Goal: Information Seeking & Learning: Compare options

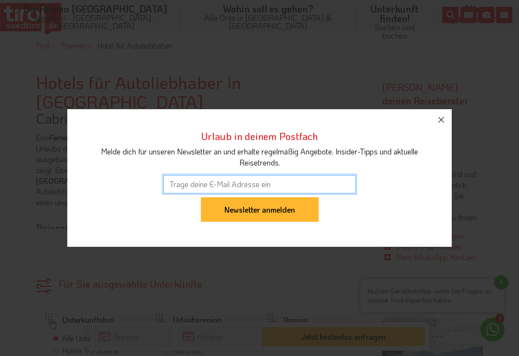
scroll to position [400, 0]
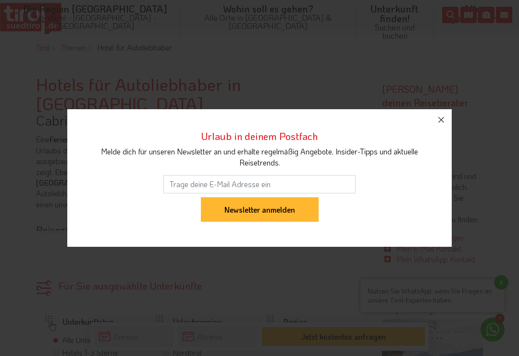
click at [443, 125] on icon "button" at bounding box center [441, 120] width 12 height 12
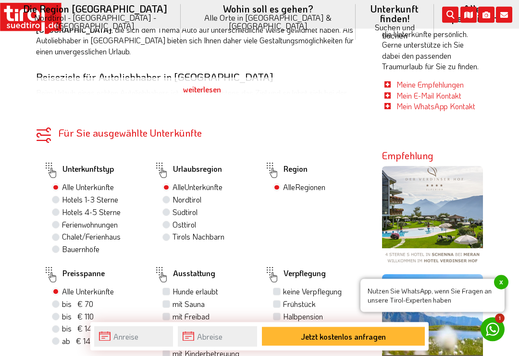
scroll to position [553, 0]
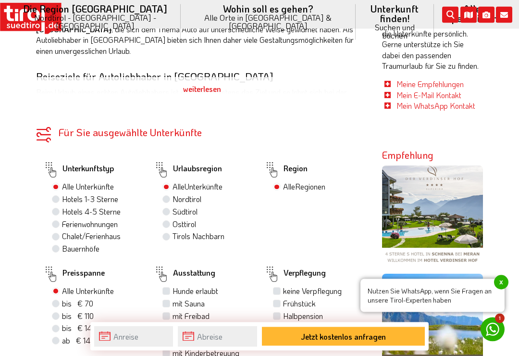
click at [173, 207] on label "Südtirol" at bounding box center [185, 212] width 25 height 11
click at [170, 209] on input "Südtirol" at bounding box center [167, 212] width 6 height 6
radio input "true"
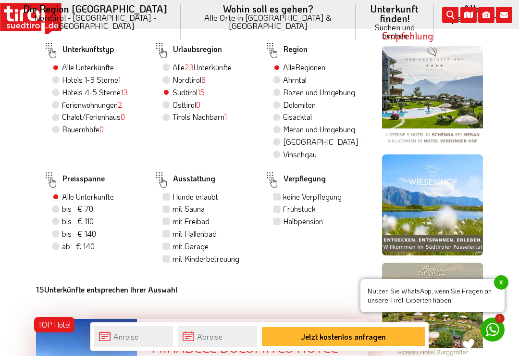
scroll to position [687, 0]
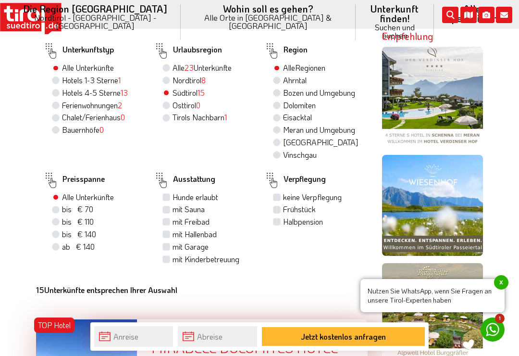
click at [173, 241] on label "mit Garage" at bounding box center [191, 246] width 36 height 11
click at [168, 243] on input "mit Garage" at bounding box center [167, 246] width 6 height 6
checkbox input "true"
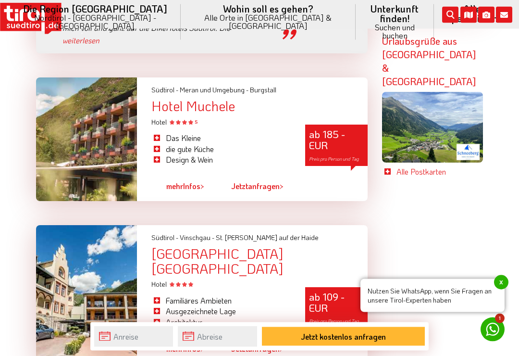
scroll to position [2372, 0]
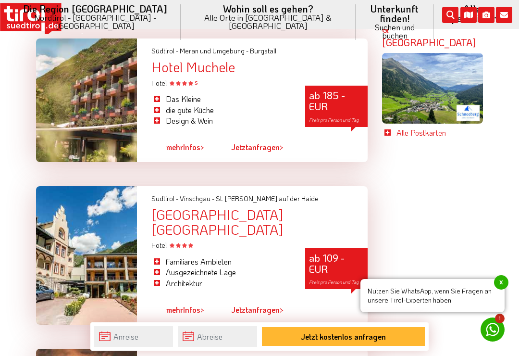
click at [495, 289] on span "x" at bounding box center [501, 282] width 14 height 14
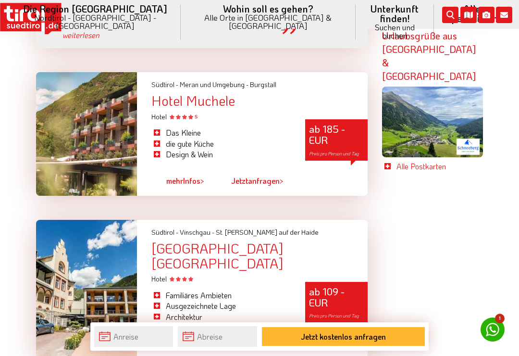
scroll to position [2320, 0]
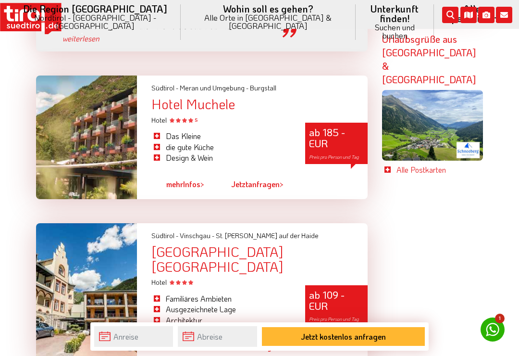
click at [194, 315] on li "Architektur" at bounding box center [220, 320] width 139 height 11
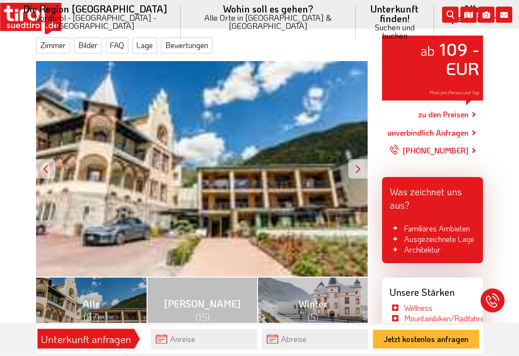
scroll to position [138, 0]
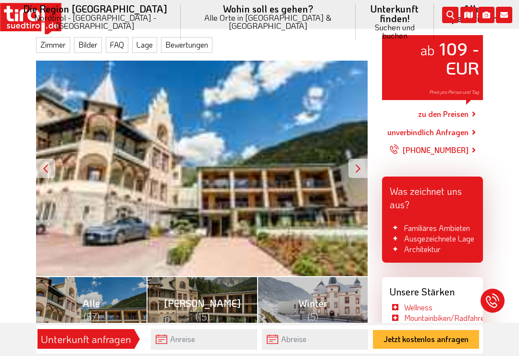
click at [359, 164] on div at bounding box center [357, 168] width 19 height 19
click at [243, 210] on div "ab 109 - EUR Preis pro Person und Tag" at bounding box center [202, 169] width 332 height 216
click at [362, 159] on div at bounding box center [357, 168] width 19 height 19
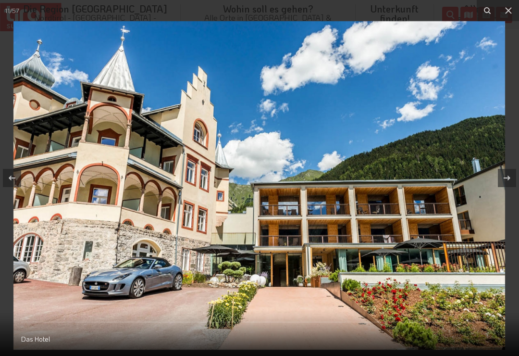
click at [514, 7] on button at bounding box center [508, 10] width 21 height 21
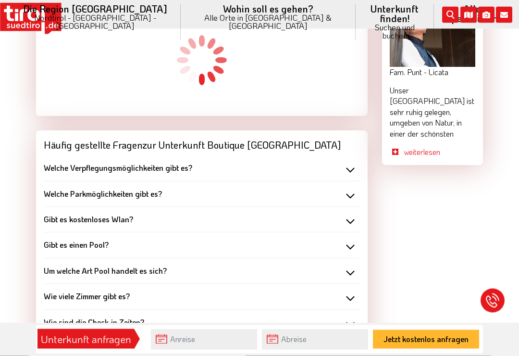
scroll to position [1051, 0]
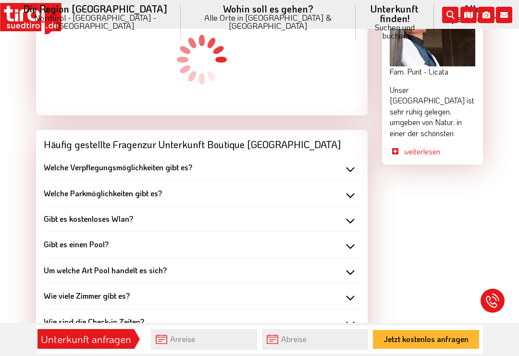
click at [148, 188] on b "Welche Parkmöglichkeiten gibt es?" at bounding box center [103, 193] width 118 height 10
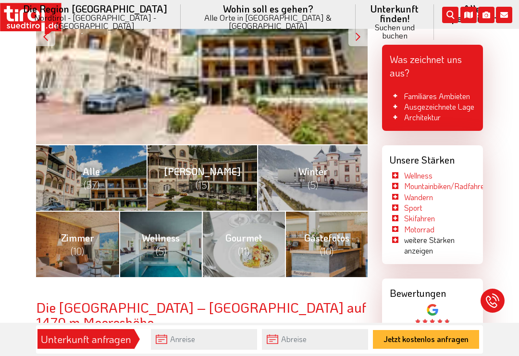
scroll to position [271, 0]
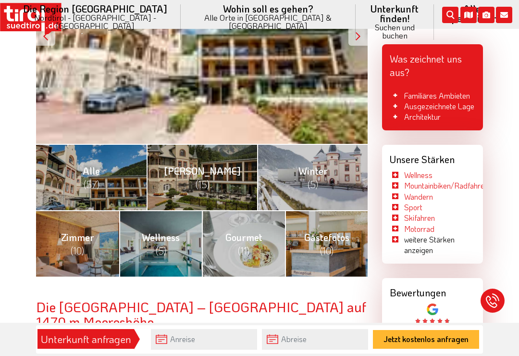
click at [317, 236] on link "Gästefotos (10)" at bounding box center [326, 243] width 83 height 66
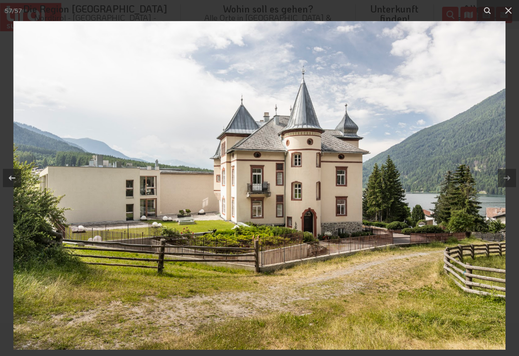
click at [515, 12] on button at bounding box center [508, 10] width 21 height 21
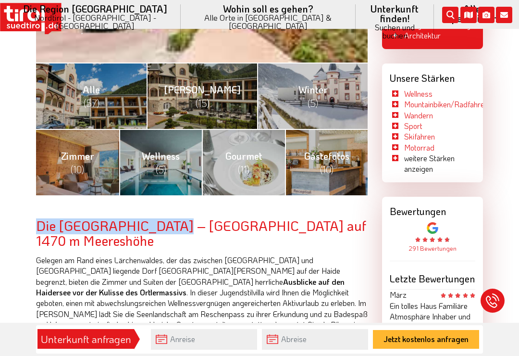
scroll to position [351, 0]
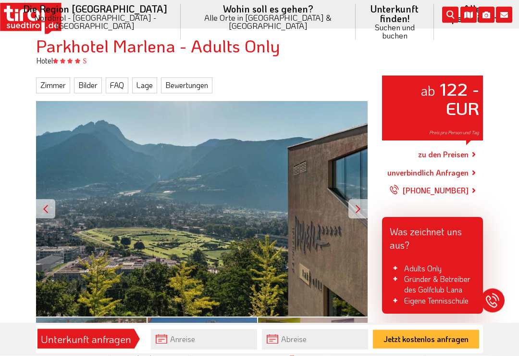
click at [362, 204] on div at bounding box center [357, 208] width 19 height 19
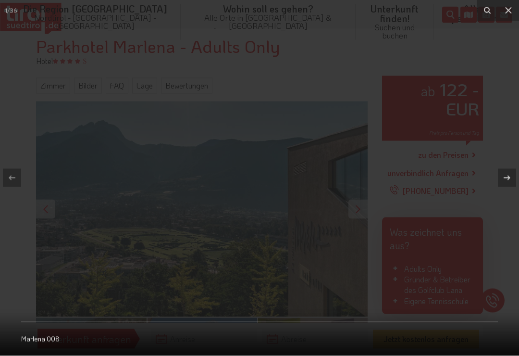
scroll to position [98, 0]
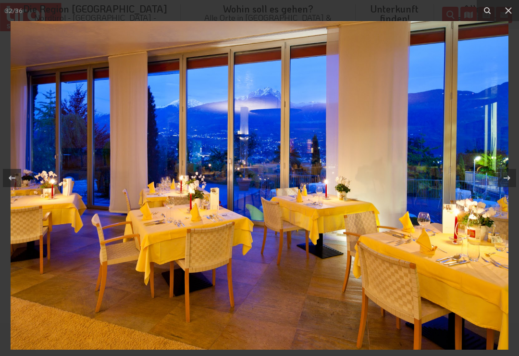
click at [510, 15] on icon at bounding box center [509, 11] width 12 height 12
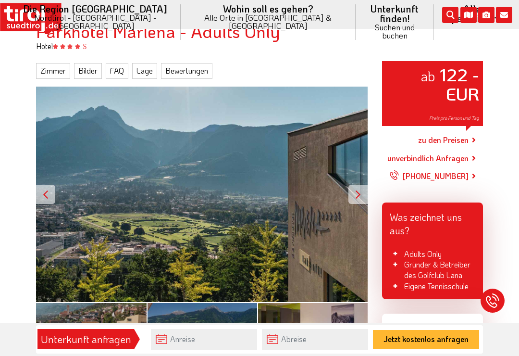
scroll to position [113, 0]
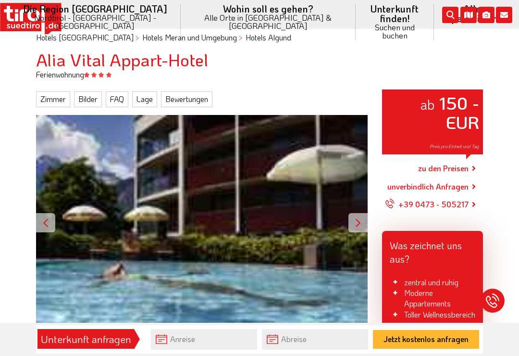
scroll to position [85, 0]
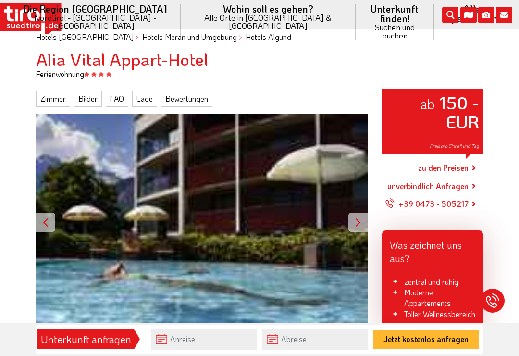
click at [363, 212] on div at bounding box center [357, 221] width 19 height 19
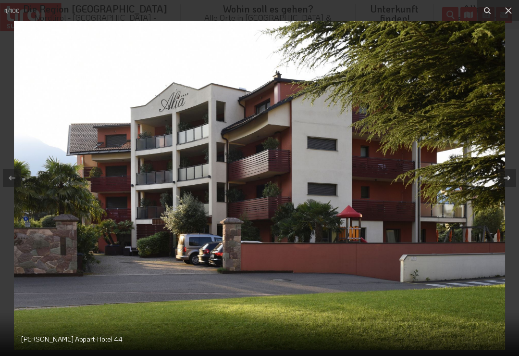
scroll to position [99, 0]
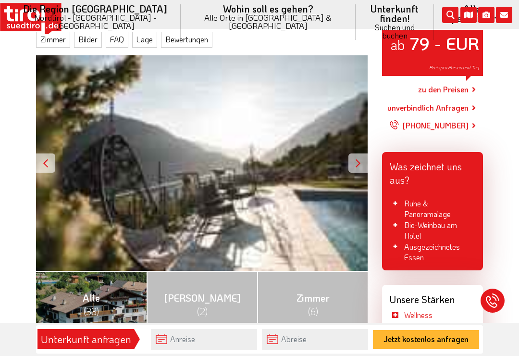
scroll to position [148, 0]
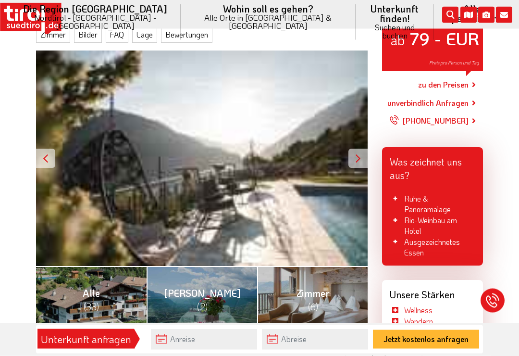
click at [344, 172] on div "ab 79 - EUR Preis pro Person und Tag" at bounding box center [202, 159] width 332 height 216
click at [358, 156] on div at bounding box center [357, 158] width 19 height 19
click at [337, 181] on div "ab 79 - EUR Preis pro Person und Tag" at bounding box center [202, 158] width 332 height 216
click at [358, 150] on div at bounding box center [357, 157] width 19 height 19
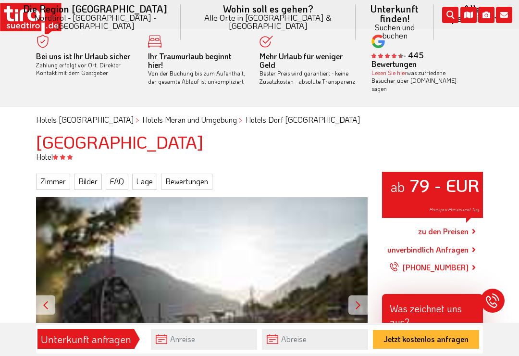
scroll to position [0, 0]
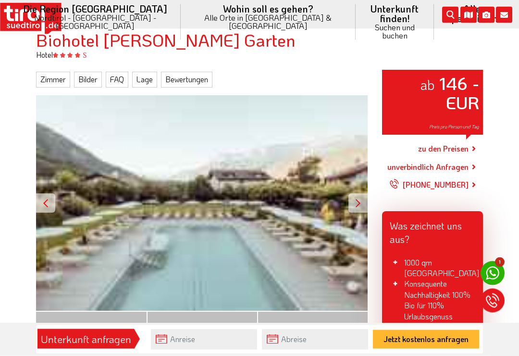
scroll to position [104, 0]
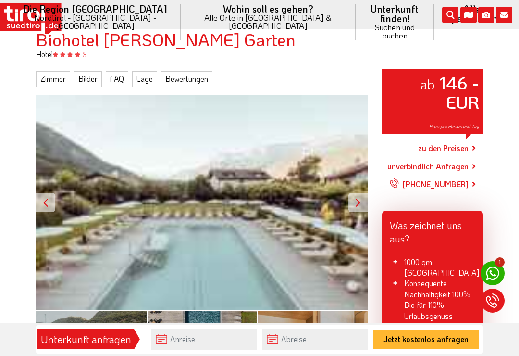
click at [359, 195] on div at bounding box center [357, 202] width 19 height 19
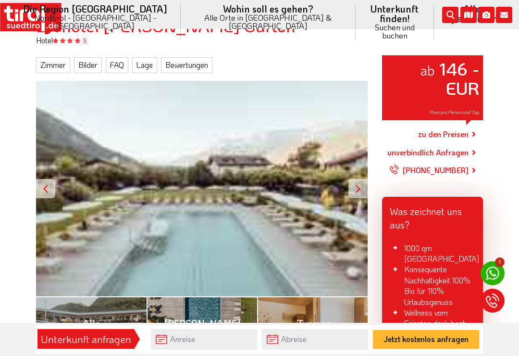
scroll to position [119, 0]
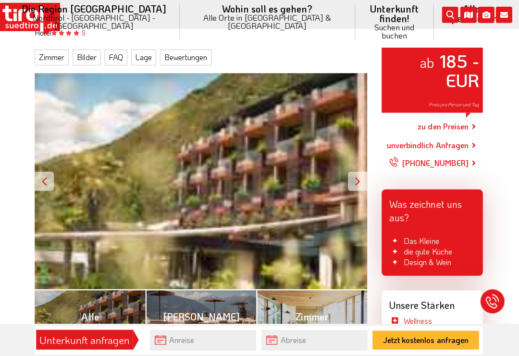
click at [360, 171] on div at bounding box center [357, 180] width 19 height 19
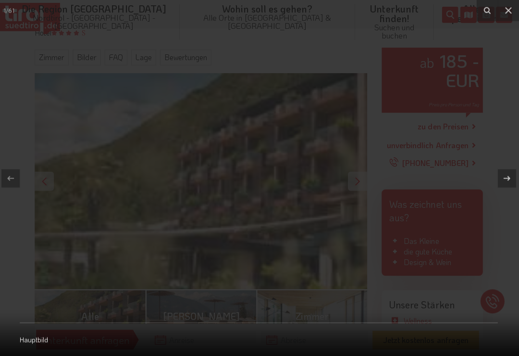
scroll to position [126, 0]
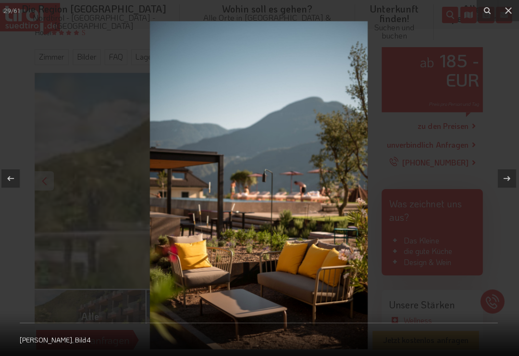
click at [510, 7] on icon at bounding box center [509, 11] width 12 height 12
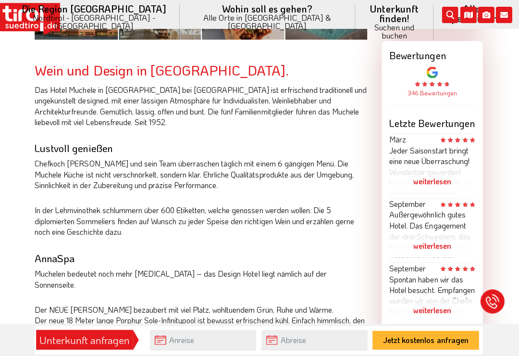
scroll to position [542, 0]
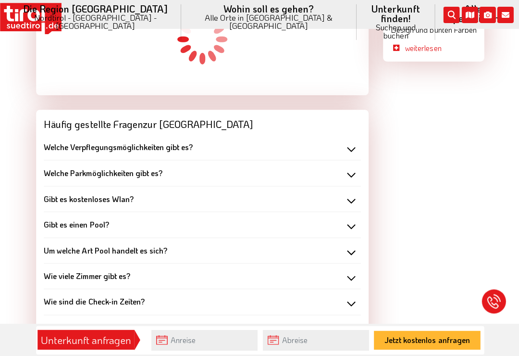
click at [349, 167] on div "Welche Parkmöglichkeiten gibt es?" at bounding box center [202, 172] width 316 height 11
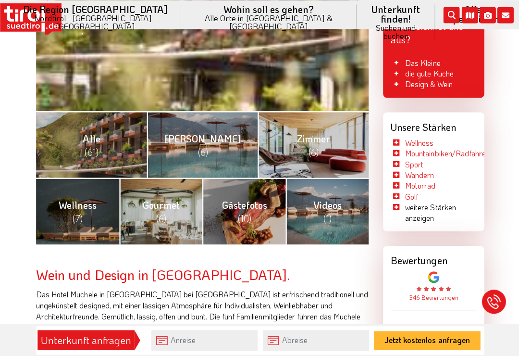
scroll to position [303, 0]
click at [432, 201] on li "weitere Stärken anzeigen" at bounding box center [433, 212] width 86 height 22
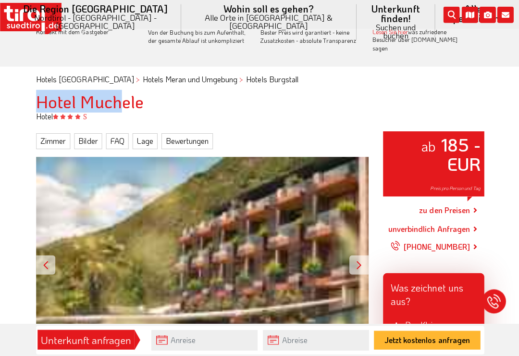
scroll to position [0, 0]
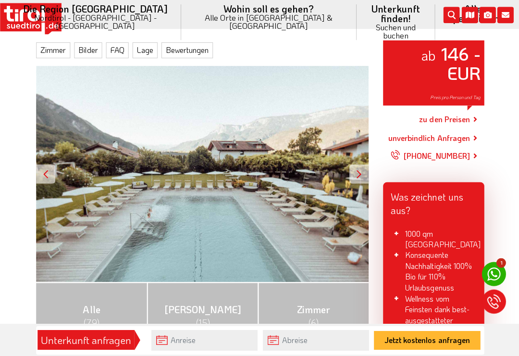
scroll to position [133, 0]
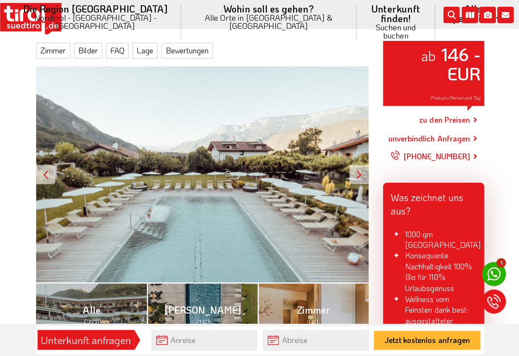
click at [308, 190] on div "ab 146 - EUR Preis pro Person und Tag" at bounding box center [202, 174] width 332 height 216
click at [355, 171] on div at bounding box center [357, 173] width 19 height 19
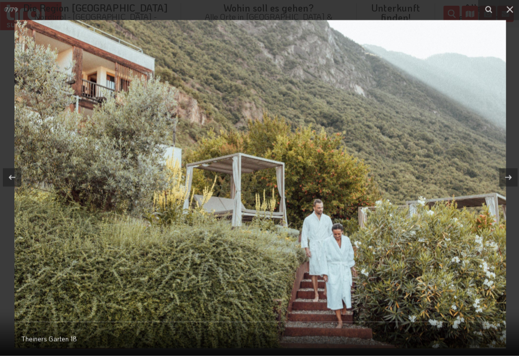
scroll to position [147, 0]
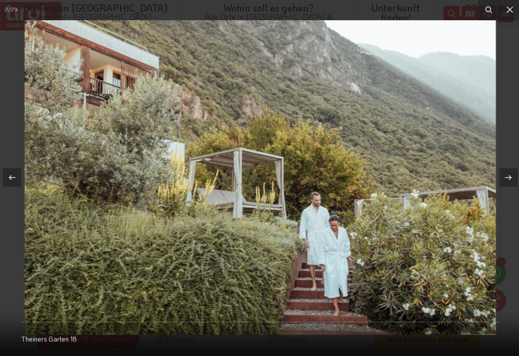
scroll to position [146, 0]
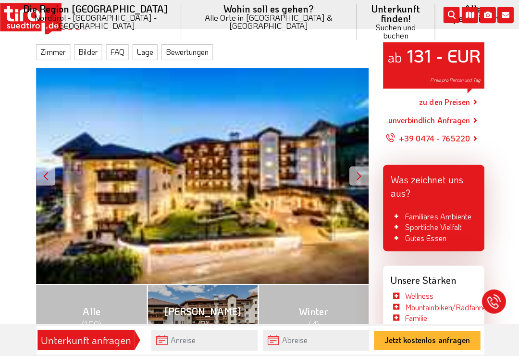
scroll to position [169, 0]
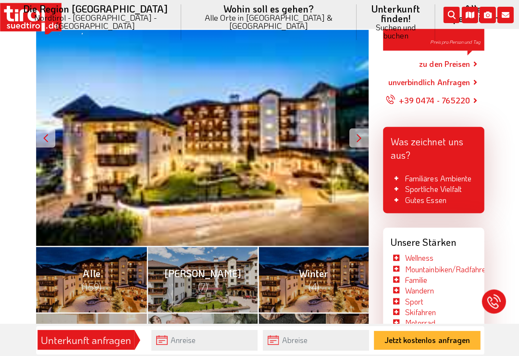
click at [347, 145] on div "ab 131 - EUR Preis pro Person und Tag" at bounding box center [202, 138] width 332 height 216
click at [357, 128] on div at bounding box center [357, 137] width 19 height 19
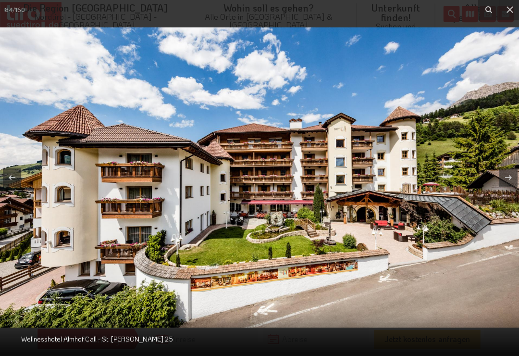
click at [507, 7] on icon at bounding box center [509, 11] width 12 height 12
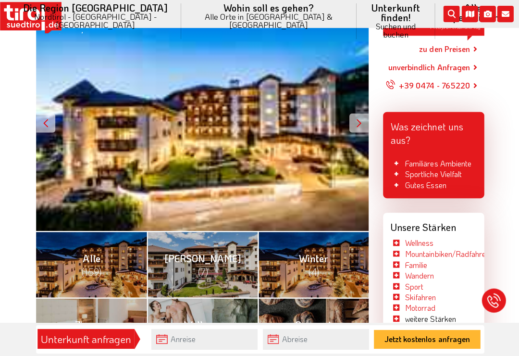
scroll to position [183, 0]
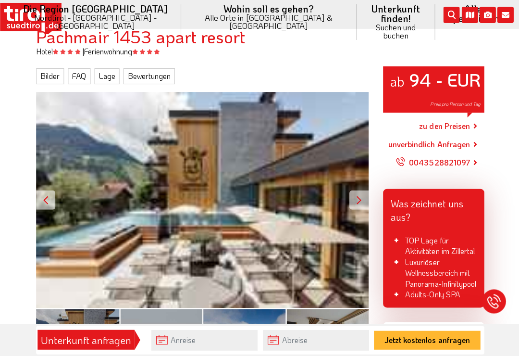
click at [358, 190] on div at bounding box center [357, 199] width 19 height 19
click at [312, 213] on div "ab 94 - EUR Preis pro Person und Tag" at bounding box center [202, 200] width 332 height 216
click at [305, 227] on div "ab 94 - EUR Preis pro Person und Tag" at bounding box center [202, 200] width 332 height 216
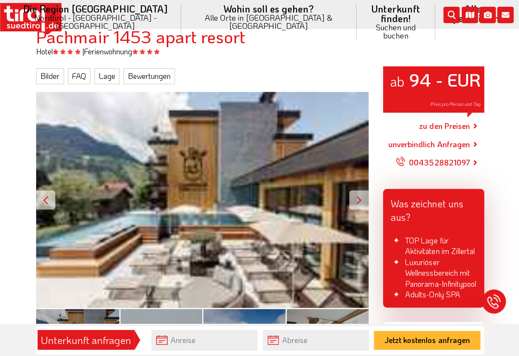
click at [357, 190] on div at bounding box center [357, 199] width 19 height 19
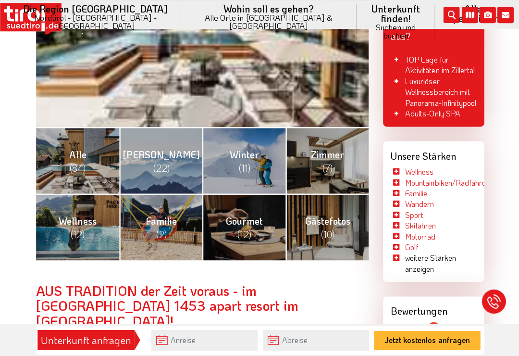
click at [345, 223] on link "Gästefotos (10)" at bounding box center [326, 226] width 83 height 66
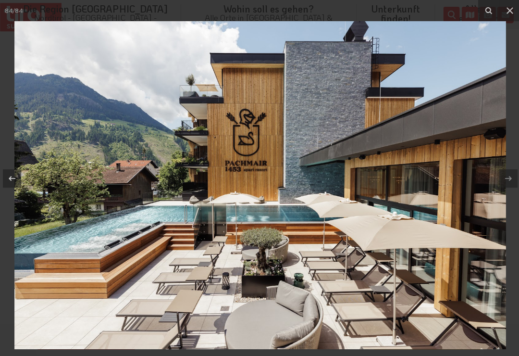
click at [505, 14] on icon at bounding box center [509, 11] width 12 height 12
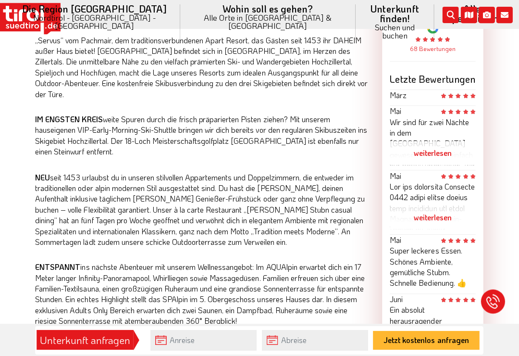
scroll to position [633, 0]
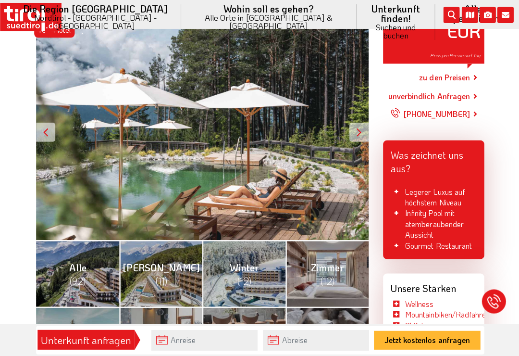
click at [364, 131] on div at bounding box center [357, 131] width 19 height 19
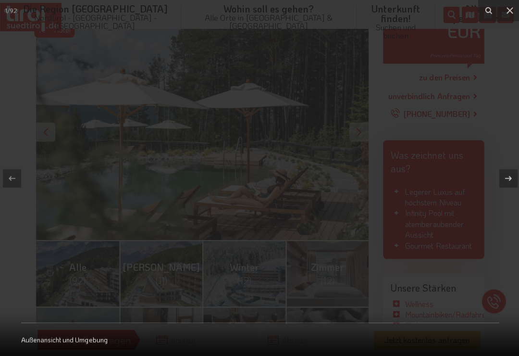
scroll to position [175, 0]
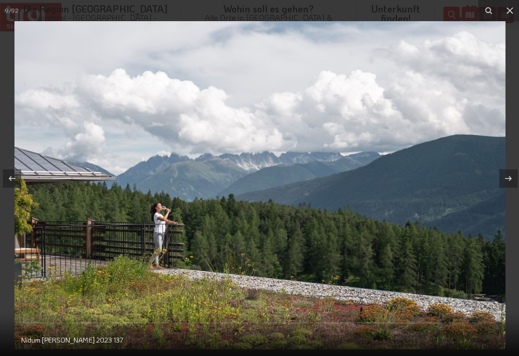
click at [498, 13] on button at bounding box center [508, 10] width 21 height 21
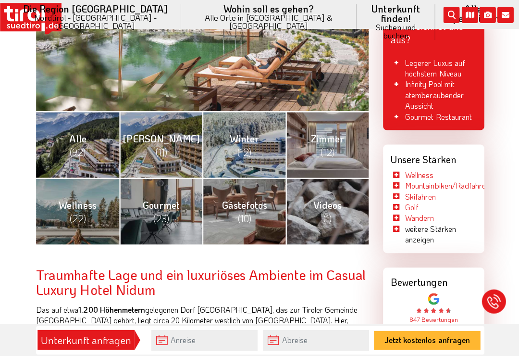
scroll to position [304, 0]
click at [86, 126] on link "Alle (92)" at bounding box center [77, 144] width 83 height 66
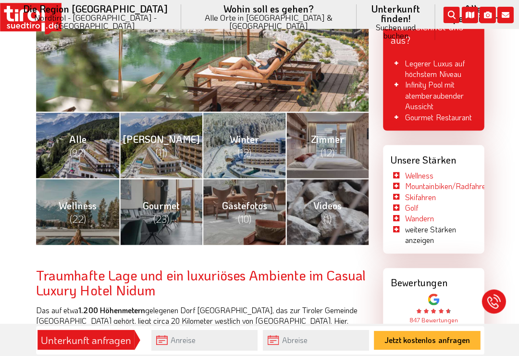
click at [481, 180] on link "Mountainbiken/Radfahren" at bounding box center [446, 185] width 84 height 10
